Goal: Entertainment & Leisure: Consume media (video, audio)

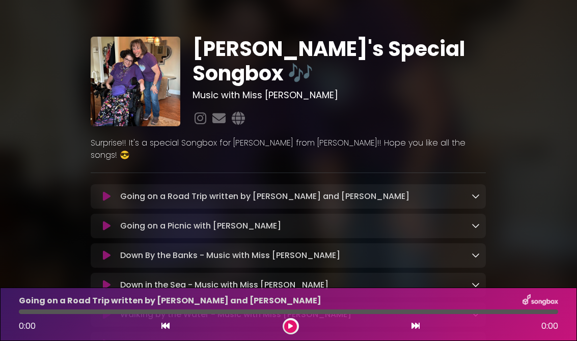
click at [98, 192] on button at bounding box center [106, 197] width 19 height 10
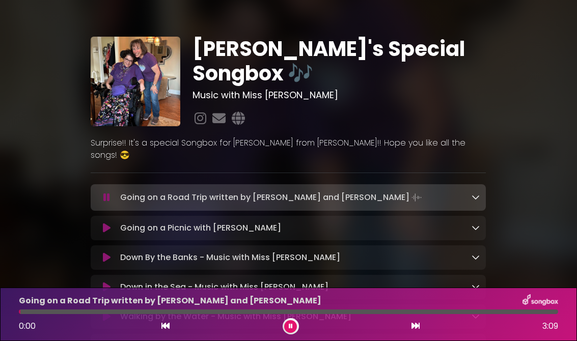
click at [108, 223] on icon at bounding box center [107, 228] width 8 height 10
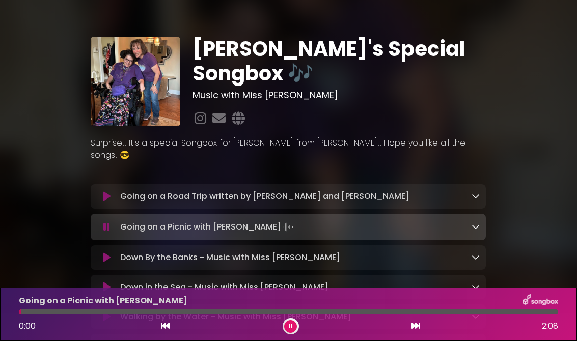
click at [115, 192] on button at bounding box center [106, 197] width 19 height 10
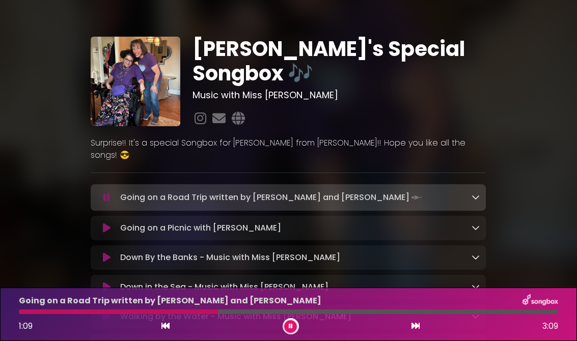
click at [5, 83] on div "Sophia's Special Songbox 🎶 Music with Miss Jen" at bounding box center [288, 282] width 577 height 541
click at [4, 83] on div "Sophia's Special Songbox 🎶 Music with Miss Jen" at bounding box center [288, 282] width 577 height 541
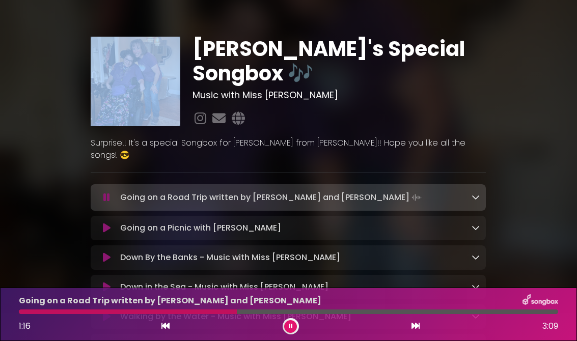
click at [549, 211] on div "Sophia's Special Songbox 🎶 Music with Miss Jen" at bounding box center [288, 282] width 577 height 541
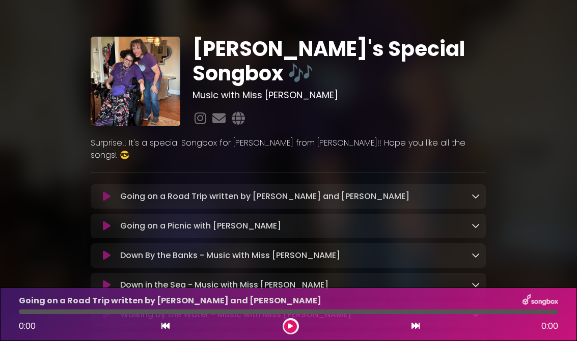
click at [110, 192] on icon at bounding box center [107, 197] width 8 height 10
click at [101, 192] on button at bounding box center [106, 197] width 19 height 10
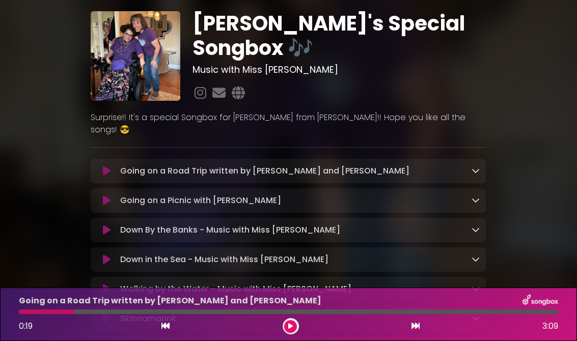
scroll to position [13, 0]
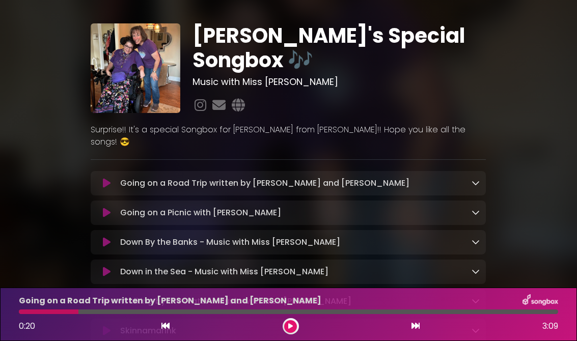
click at [108, 208] on icon at bounding box center [107, 213] width 8 height 10
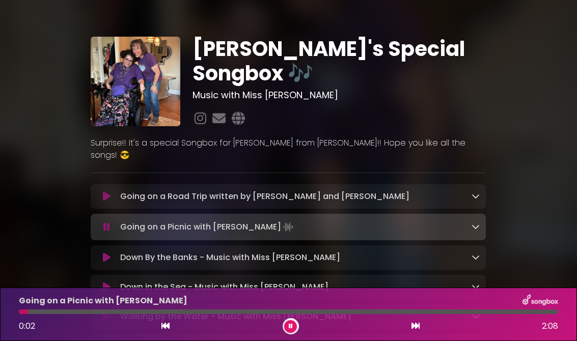
scroll to position [0, 0]
click at [112, 192] on button at bounding box center [106, 197] width 19 height 10
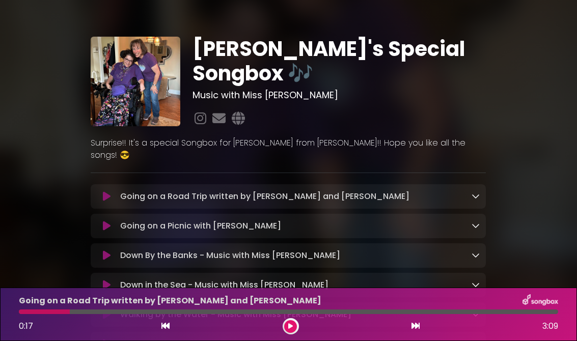
click at [110, 184] on div "Going on a Road Trip written by [PERSON_NAME] and [PERSON_NAME] Loading Track..." at bounding box center [288, 196] width 395 height 24
click at [108, 221] on icon at bounding box center [107, 226] width 8 height 10
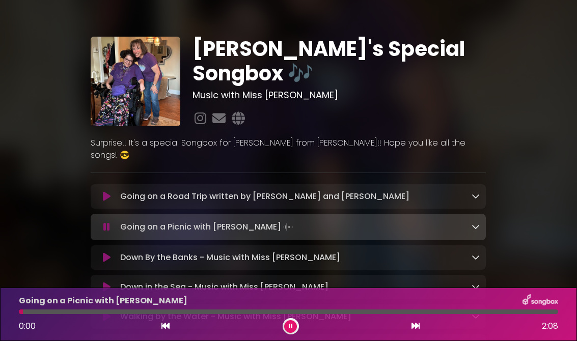
click at [108, 192] on icon at bounding box center [107, 197] width 8 height 10
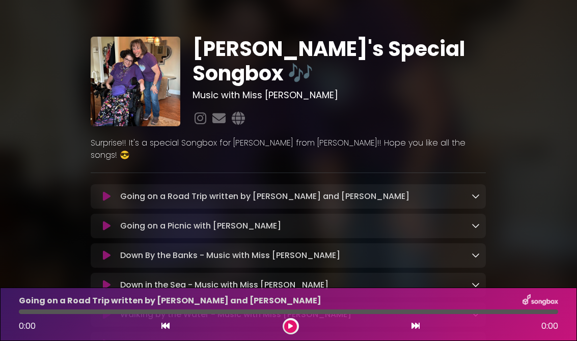
scroll to position [16, 0]
click at [104, 184] on div "Going on a Road Trip written by Sophia and Mrs Garr Loading Track..." at bounding box center [288, 196] width 395 height 24
click at [112, 192] on button at bounding box center [106, 197] width 19 height 10
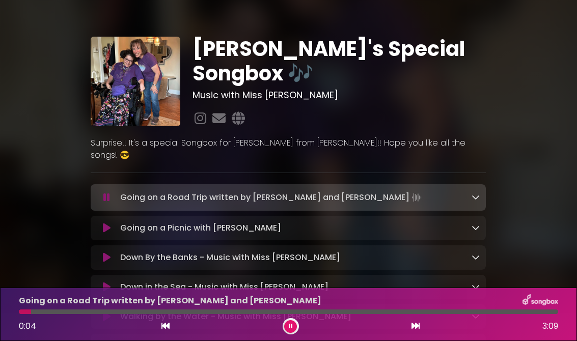
scroll to position [0, 0]
click at [112, 223] on button at bounding box center [106, 228] width 19 height 10
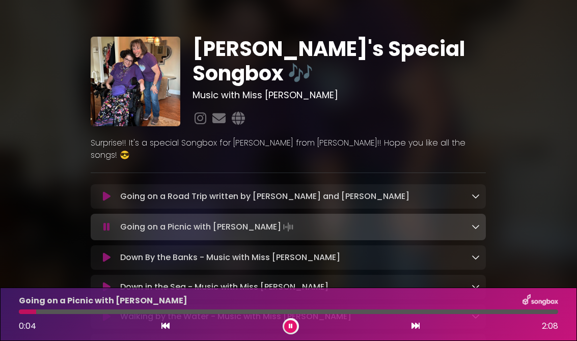
click at [107, 192] on icon at bounding box center [107, 197] width 8 height 10
